Goal: Information Seeking & Learning: Learn about a topic

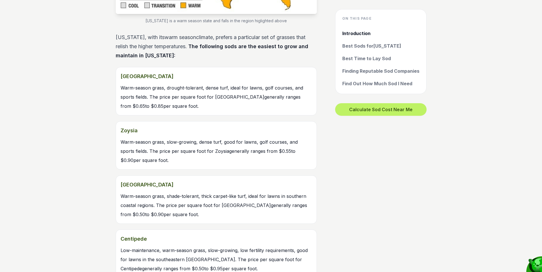
scroll to position [628, 0]
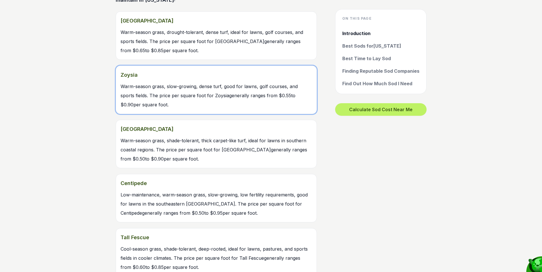
click at [190, 89] on span "Warm-season grass, slow-growing, dense turf, good for lawns, golf courses, and …" at bounding box center [209, 96] width 177 height 24
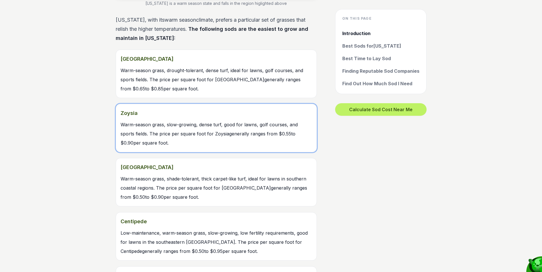
scroll to position [628, 0]
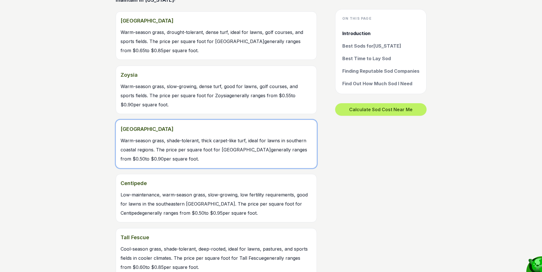
click at [157, 141] on span "Warm-season grass, shade-tolerant, thick carpet-like turf, ideal for lawns in s…" at bounding box center [214, 150] width 187 height 24
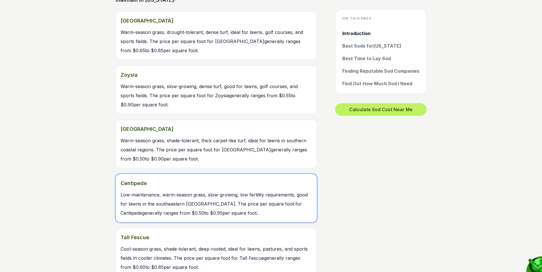
scroll to position [685, 0]
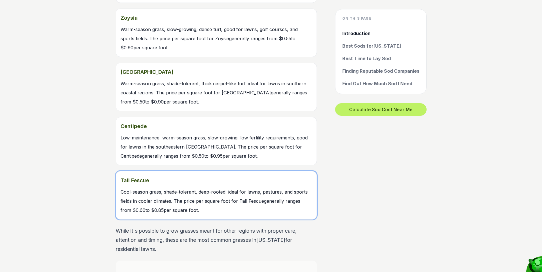
click at [174, 193] on span "Cool-season grass, shade-tolerant, deep-rooted, ideal for lawns, pastures, and …" at bounding box center [214, 201] width 187 height 24
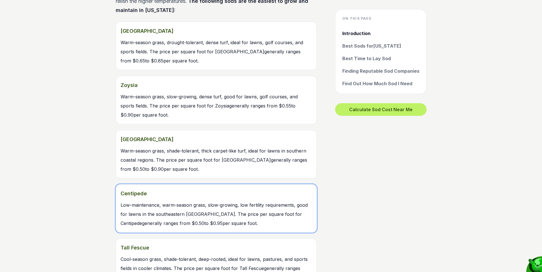
scroll to position [600, 0]
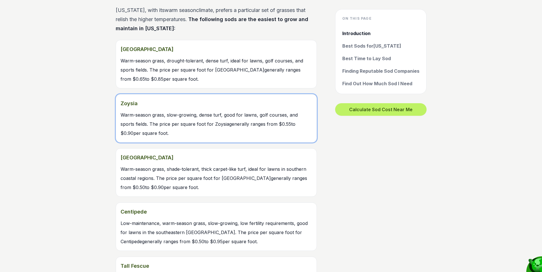
click at [243, 120] on link "Zoysia Warm-season grass, slow-growing, dense turf, good for lawns, golf course…" at bounding box center [216, 118] width 201 height 49
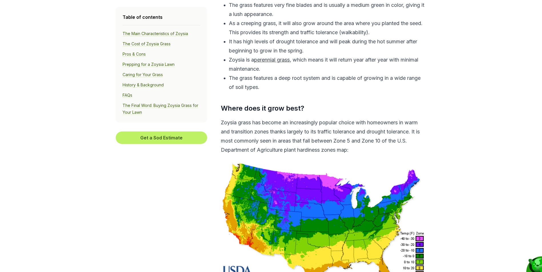
scroll to position [314, 0]
